Goal: Transaction & Acquisition: Purchase product/service

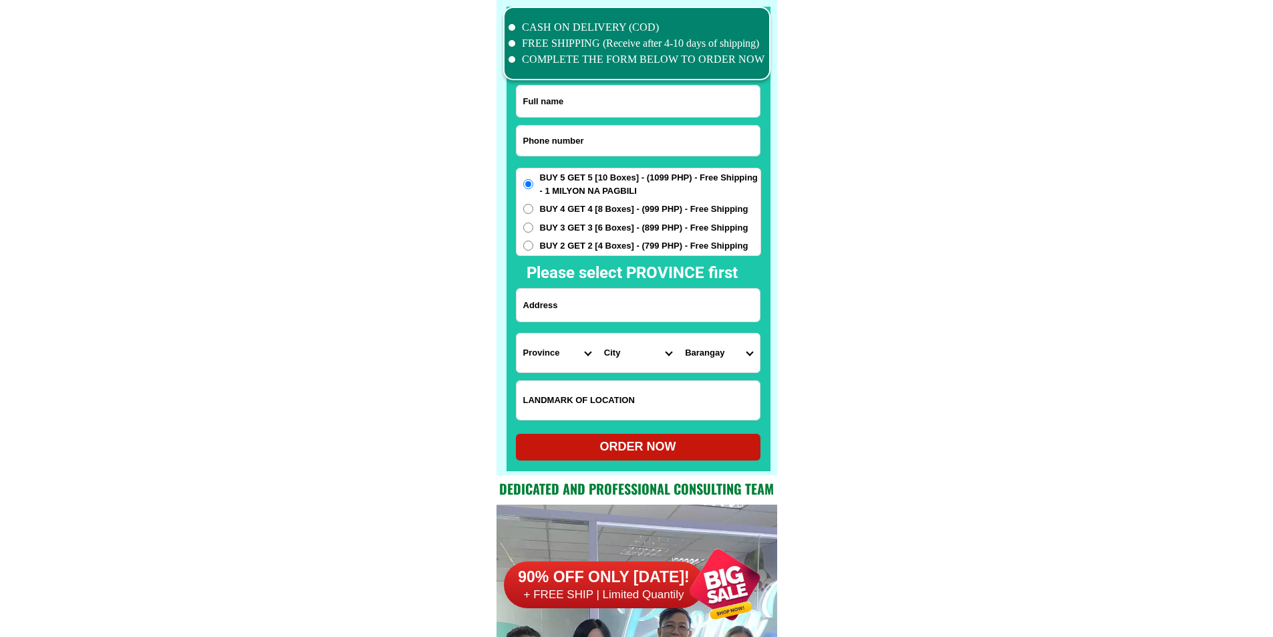
scroll to position [10386, 0]
click at [592, 141] on input "Input phone_number" at bounding box center [637, 141] width 243 height 30
paste input "09702041192"
type input "09702041192"
click at [571, 295] on input "Input address" at bounding box center [637, 305] width 243 height 33
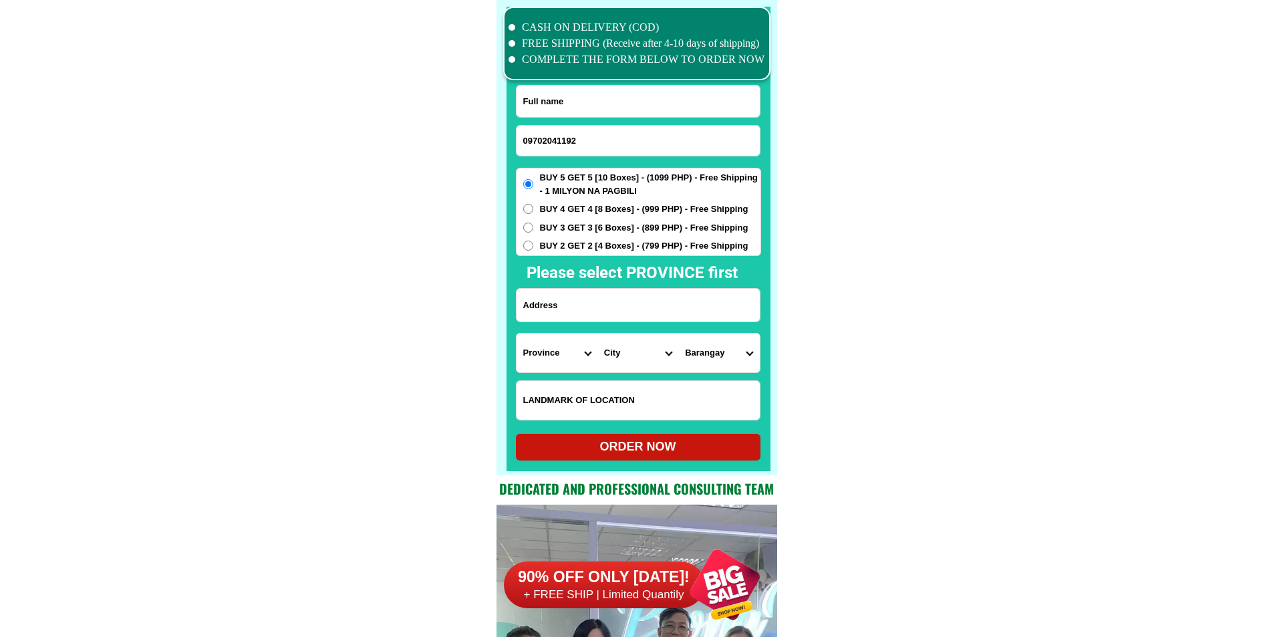
paste input "[PERSON_NAME]"
type input "[PERSON_NAME]"
click at [587, 146] on input "09702041192" at bounding box center [637, 141] width 243 height 30
click at [590, 76] on div at bounding box center [636, 43] width 267 height 73
click at [582, 106] on input "Input full_name" at bounding box center [637, 101] width 243 height 31
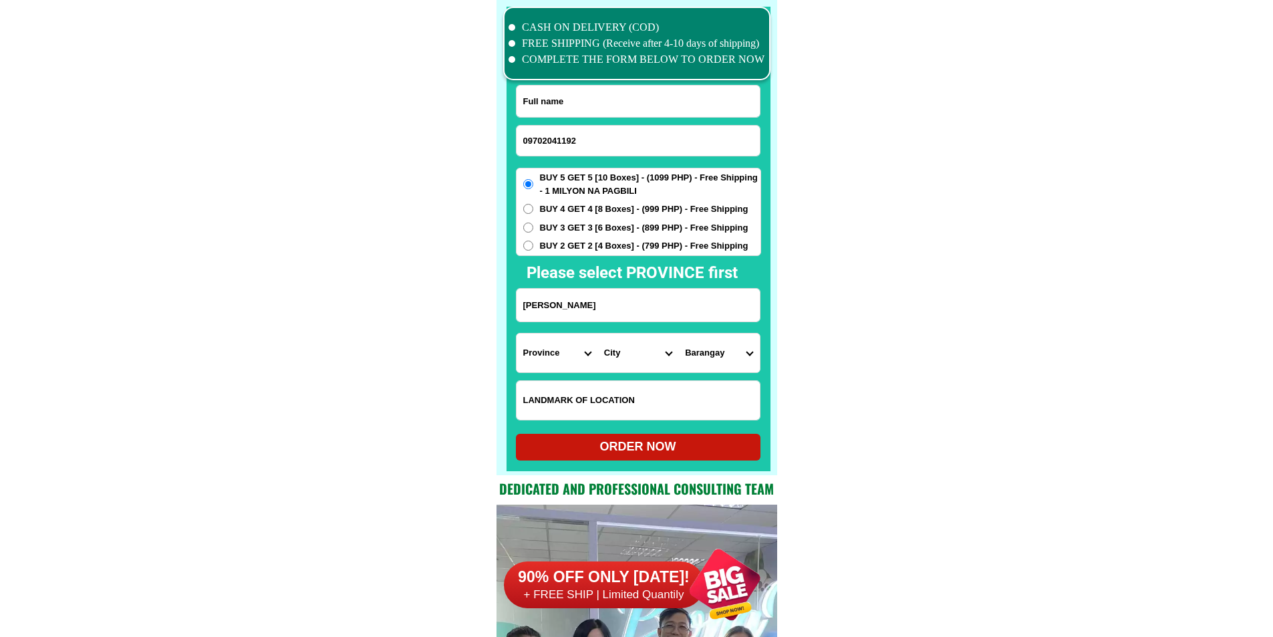
paste input "[PERSON_NAME]"
type input "[PERSON_NAME]"
click at [631, 294] on input "[PERSON_NAME]" at bounding box center [637, 305] width 243 height 33
paste input "Centro brgy, sugod cajidiocan romblon,"
paste input "Input address"
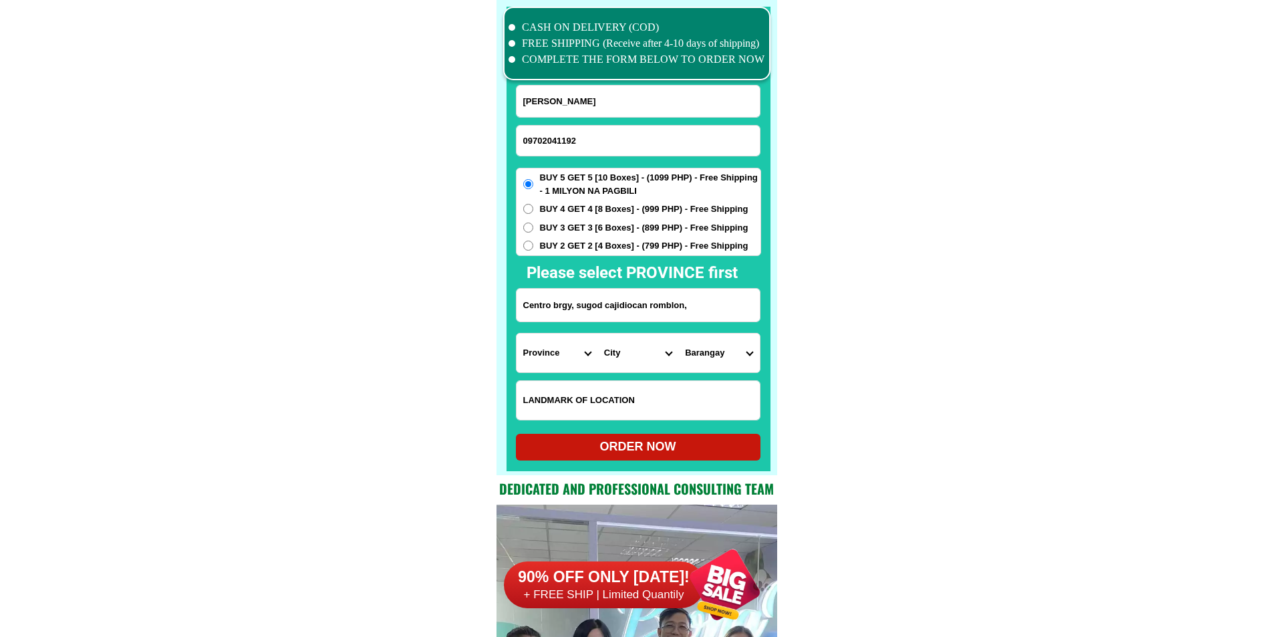
type input "Centro brgy, sugod cajidiocan romblon,"
click at [540, 360] on select "Province [GEOGRAPHIC_DATA] [GEOGRAPHIC_DATA] [GEOGRAPHIC_DATA] [GEOGRAPHIC_DATA…" at bounding box center [556, 352] width 81 height 39
select select "63_763"
click at [642, 352] on select "City Banton Cajidiocan [PERSON_NAME][GEOGRAPHIC_DATA] [GEOGRAPHIC_DATA] [GEOGRA…" at bounding box center [637, 352] width 81 height 39
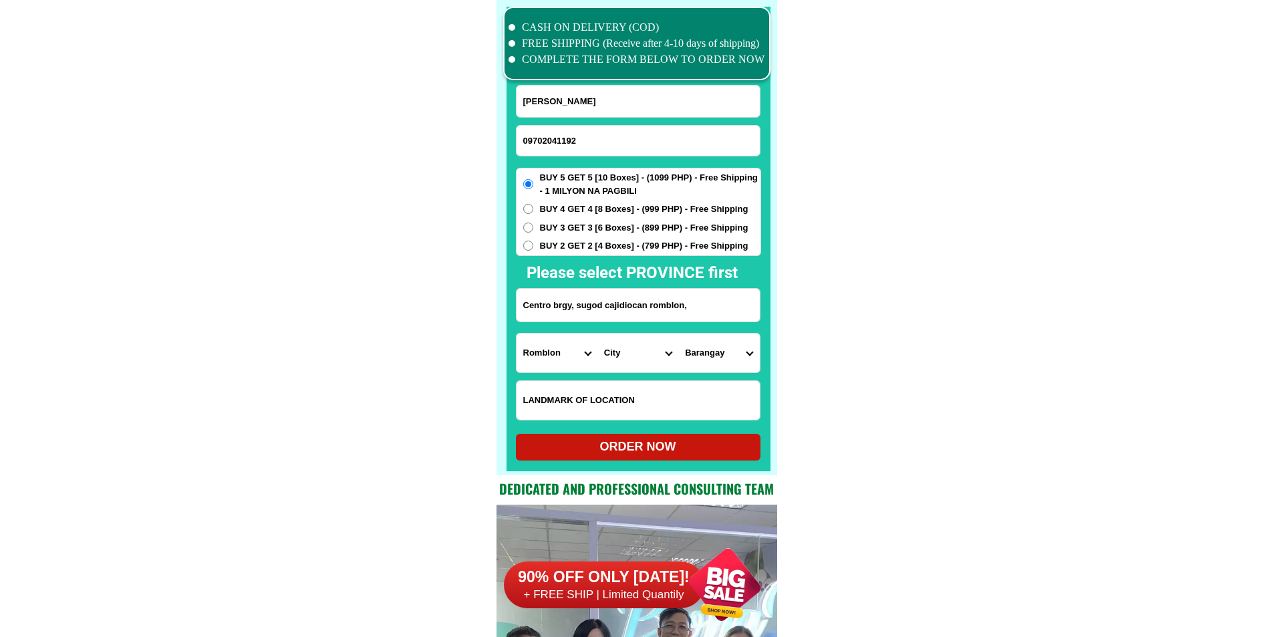
select select "63_7639700"
click at [716, 353] on select "Barangay Alibagon Cambajao Cambalo Cambijang Cantagda Danao Gutivan [GEOGRAPHIC…" at bounding box center [718, 352] width 81 height 39
select select "63_76397004163"
drag, startPoint x: 991, startPoint y: 475, endPoint x: 824, endPoint y: 480, distance: 167.8
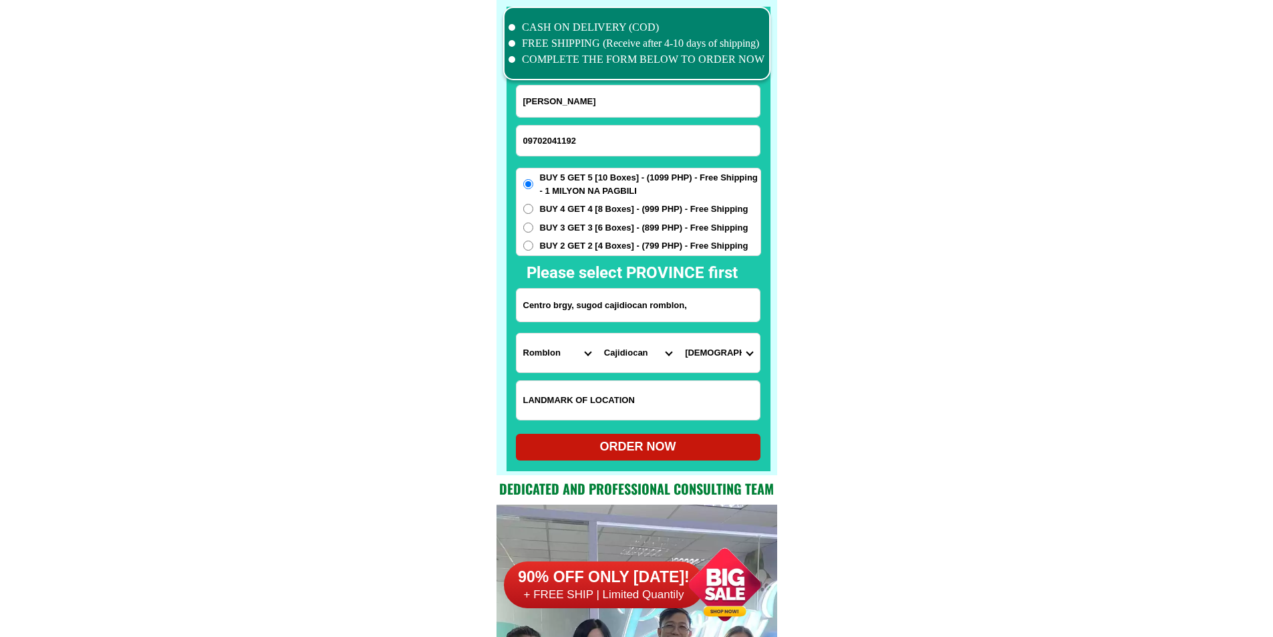
click at [657, 444] on div "ORDER NOW" at bounding box center [638, 447] width 245 height 18
radio input "true"
